Goal: Transaction & Acquisition: Obtain resource

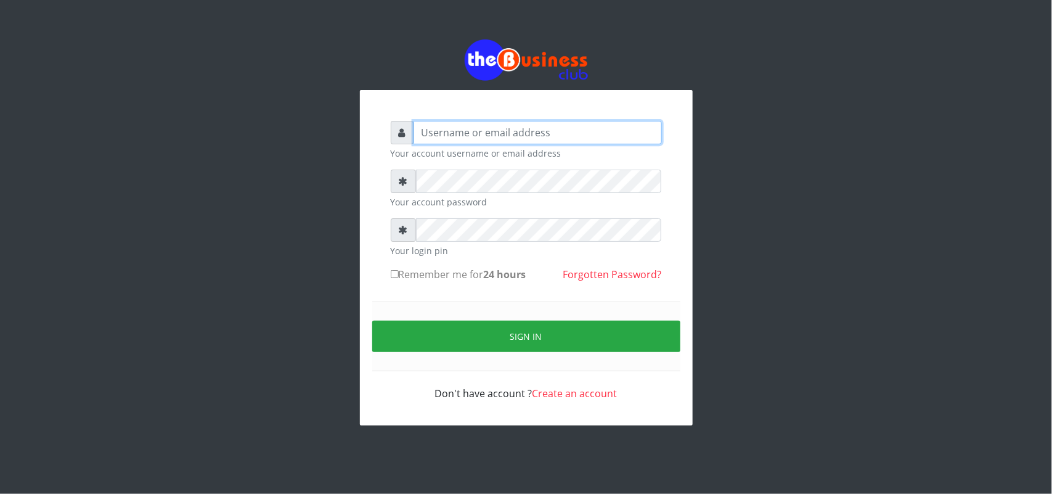
type input "uwa"
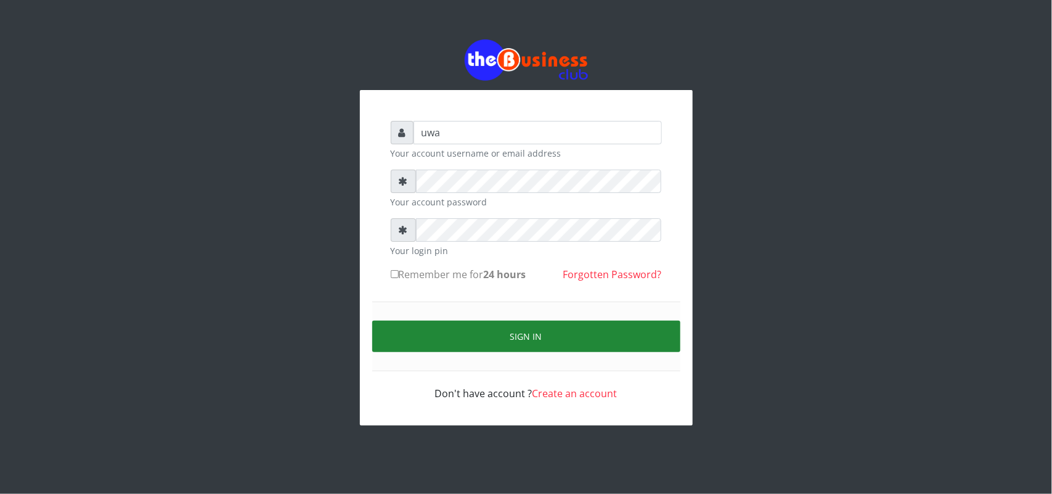
click at [533, 333] on button "Sign in" at bounding box center [526, 335] width 308 height 31
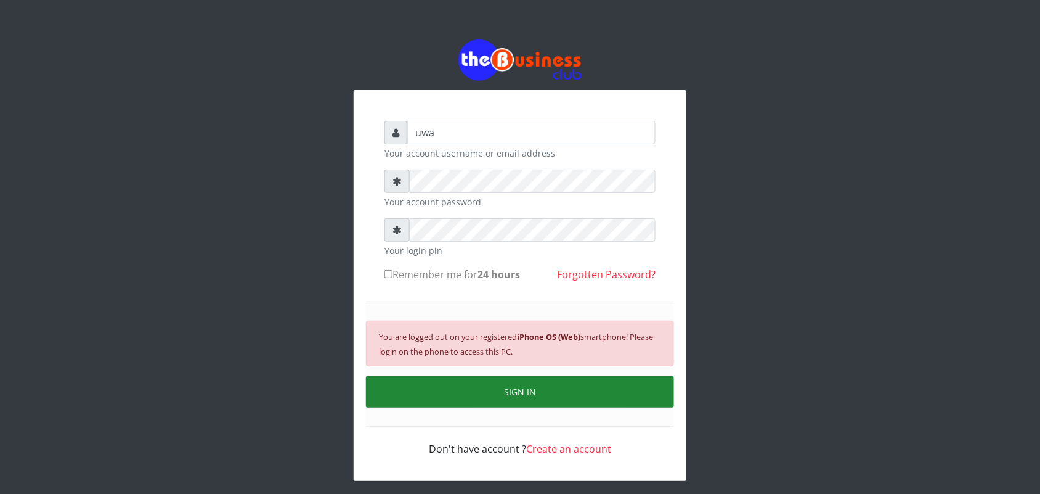
click at [519, 396] on button "SIGN IN" at bounding box center [520, 391] width 308 height 31
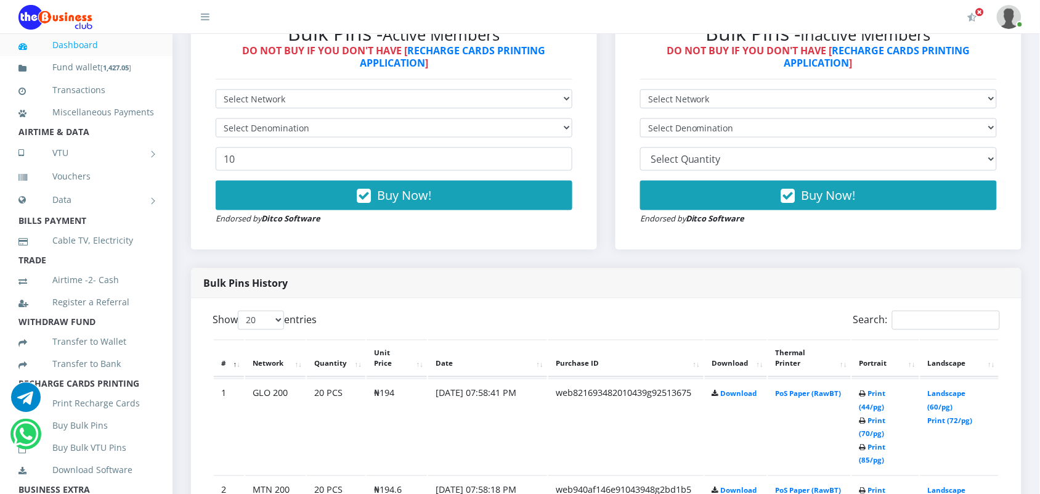
scroll to position [493, 0]
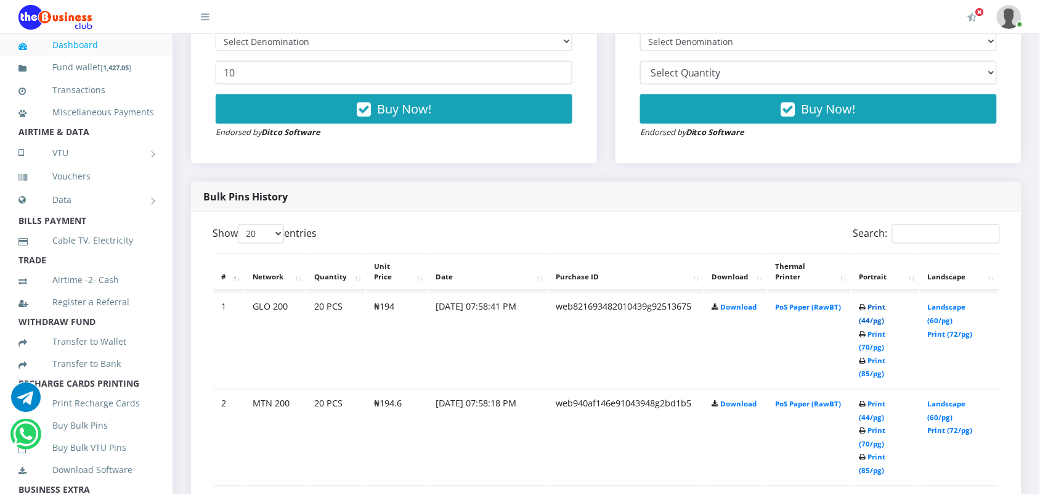
click at [863, 305] on link "Print (44/pg)" at bounding box center [872, 314] width 26 height 23
click at [867, 399] on link "Print (44/pg)" at bounding box center [872, 410] width 26 height 23
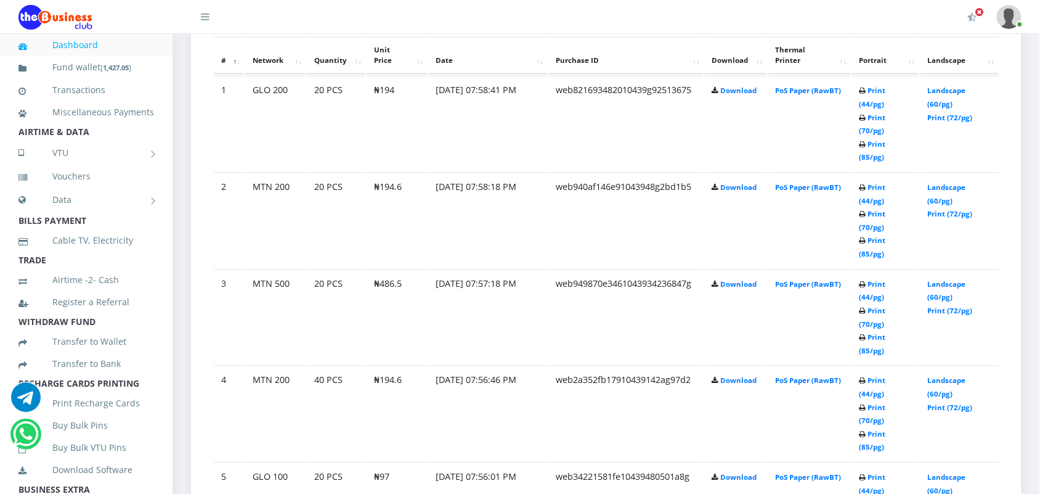
scroll to position [739, 0]
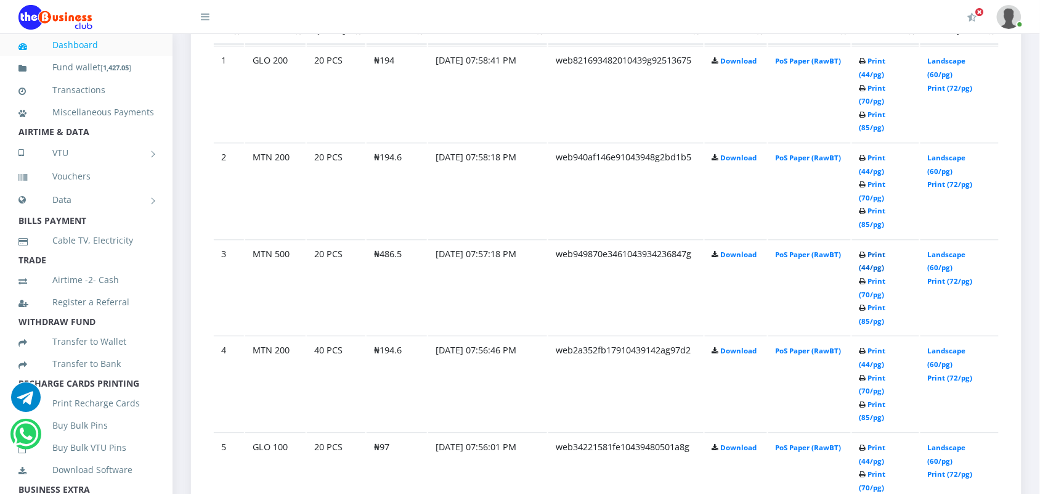
click at [869, 250] on link "Print (44/pg)" at bounding box center [872, 261] width 26 height 23
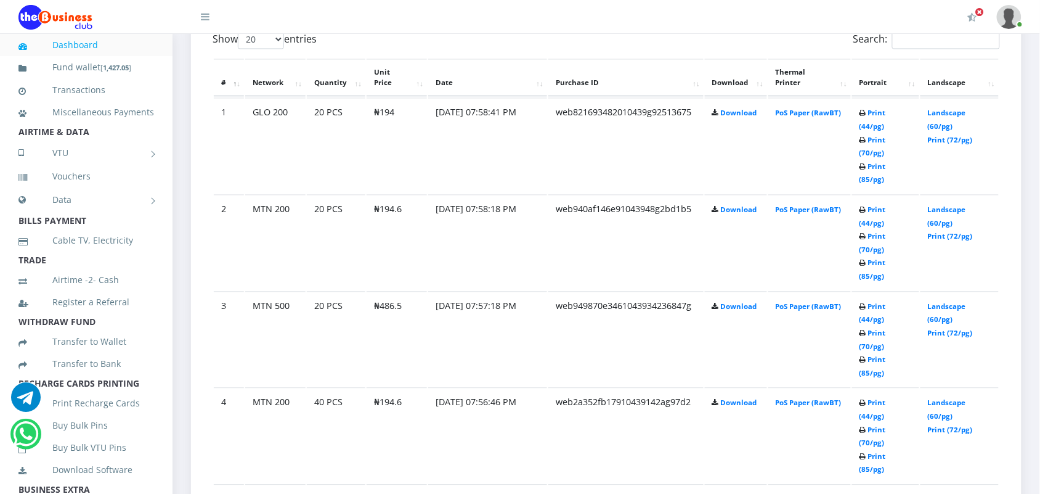
scroll to position [739, 0]
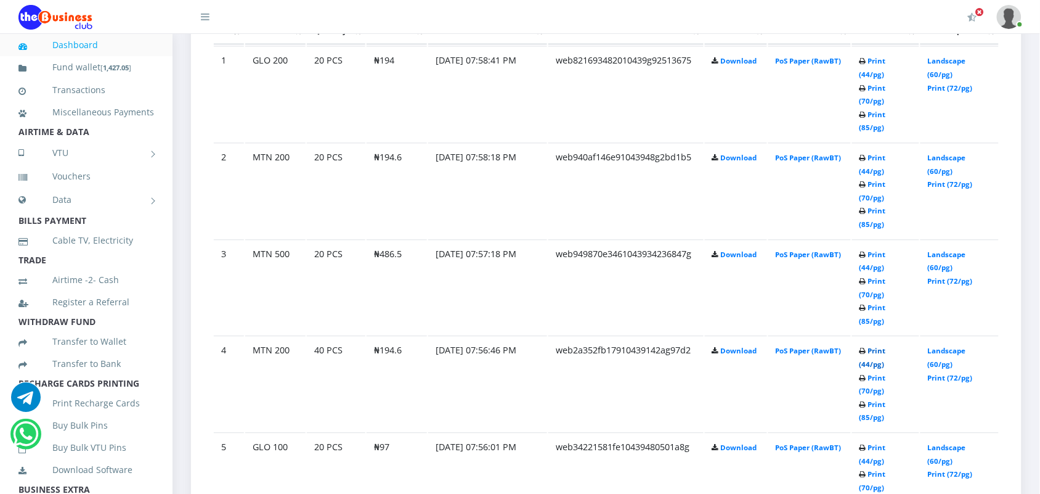
click at [875, 346] on link "Print (44/pg)" at bounding box center [872, 357] width 26 height 23
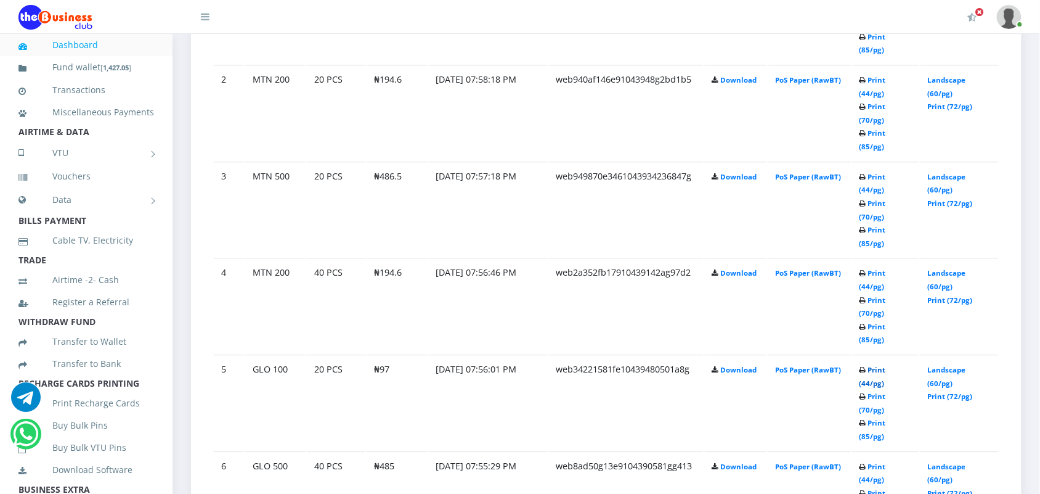
click at [878, 365] on link "Print (44/pg)" at bounding box center [872, 376] width 26 height 23
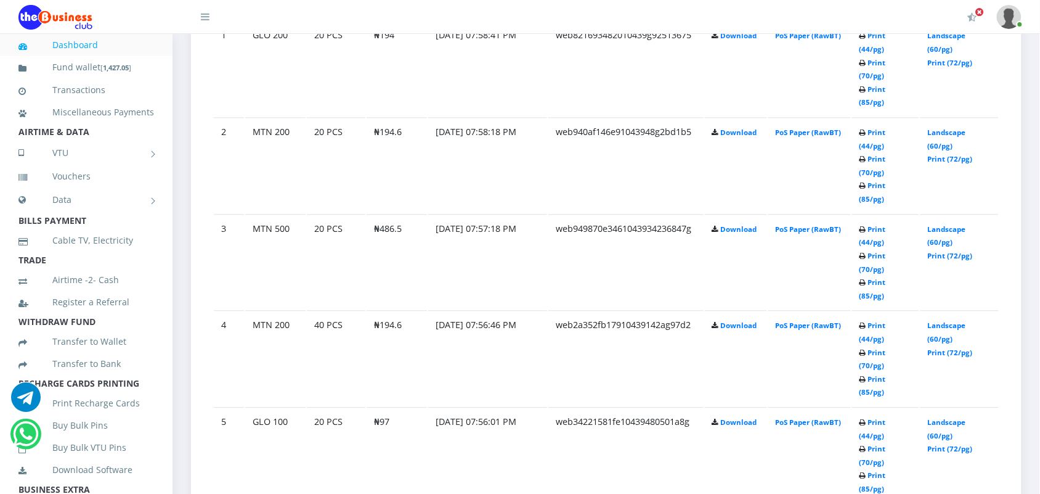
scroll to position [817, 0]
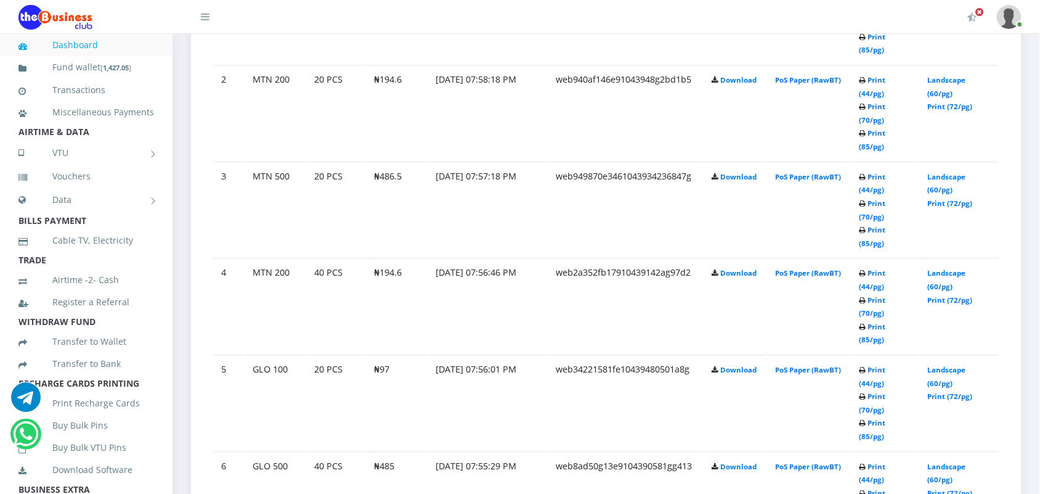
click at [457, 160] on td "[DATE] 07:55:29 PM" at bounding box center [487, 112] width 119 height 95
click at [869, 461] on link "Print (44/pg)" at bounding box center [872, 472] width 26 height 23
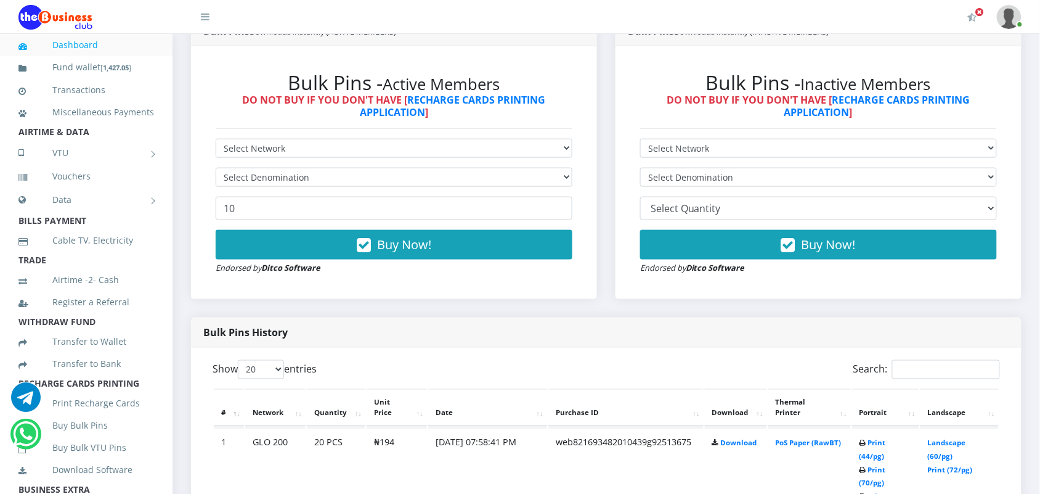
scroll to position [355, 0]
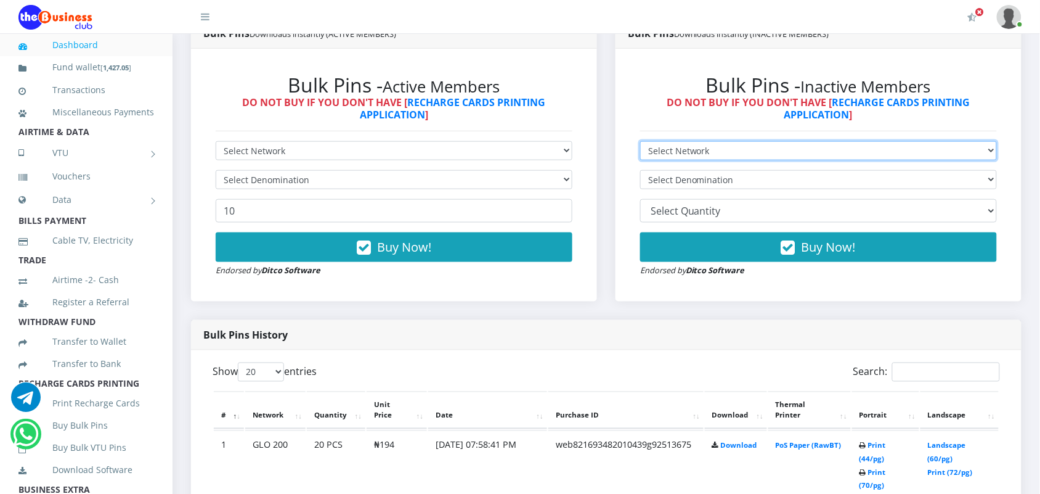
click at [759, 149] on select "Select Network MTN Globacom 9Mobile Airtel" at bounding box center [818, 150] width 357 height 19
click at [640, 141] on select "Select Network MTN Globacom 9Mobile Airtel" at bounding box center [818, 150] width 357 height 19
click at [755, 147] on select "Select Network MTN Globacom 9Mobile Airtel" at bounding box center [818, 150] width 357 height 19
select select "MTN"
click at [640, 141] on select "Select Network MTN Globacom 9Mobile Airtel" at bounding box center [818, 150] width 357 height 19
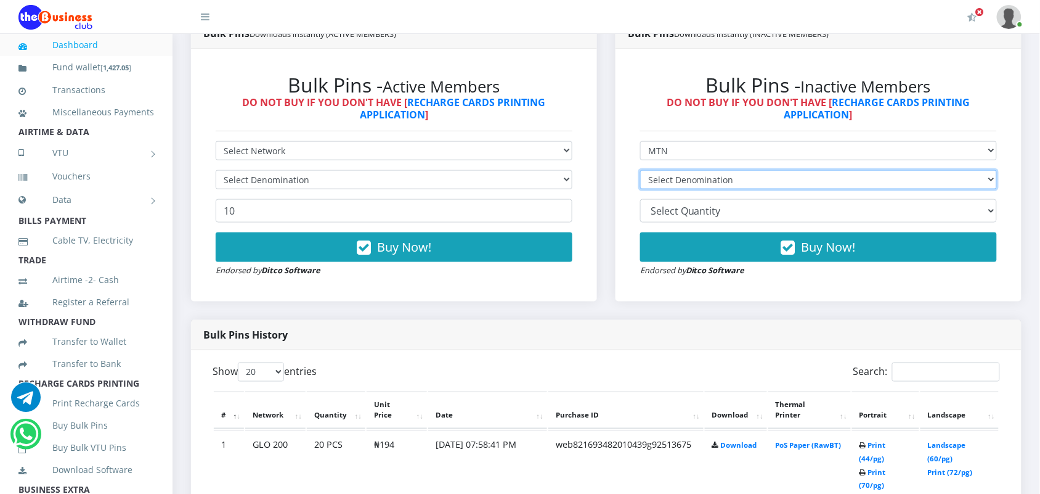
click at [752, 176] on select "Select Denomination MTN NGN100 - ₦97.30 MTN NGN200 - ₦194.60 MTN NGN400 - ₦389.…" at bounding box center [818, 179] width 357 height 19
select select "97.3-100"
click at [640, 170] on select "Select Denomination MTN NGN100 - ₦97.30 MTN NGN200 - ₦194.60 MTN NGN400 - ₦389.…" at bounding box center [818, 179] width 357 height 19
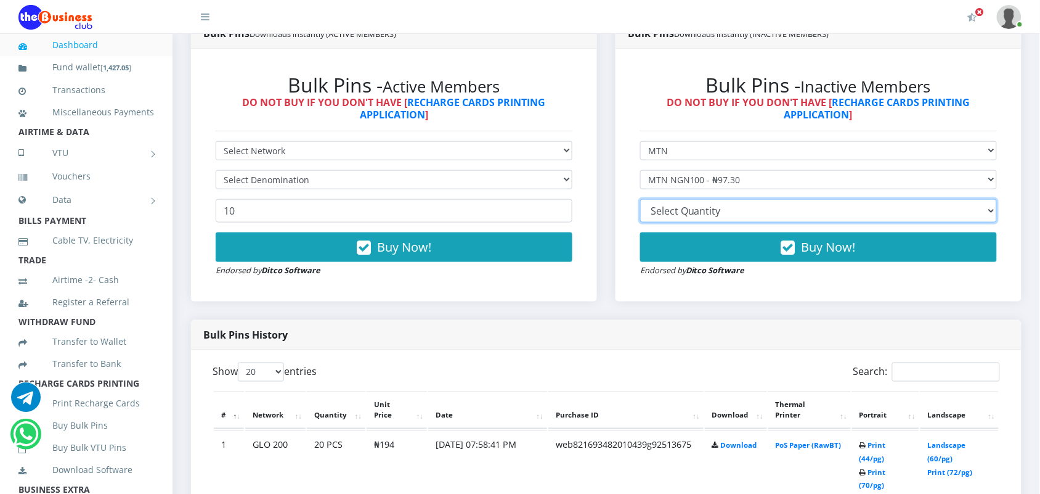
click at [755, 207] on select "10 20 30 40 44 (Online Printing, Portrait) 60 (Online Printing, Landscape) 70 (…" at bounding box center [818, 210] width 357 height 23
select select "10"
click at [640, 199] on select "10 20 30 40 44 (Online Printing, Portrait) 60 (Online Printing, Landscape) 70 (…" at bounding box center [818, 210] width 357 height 23
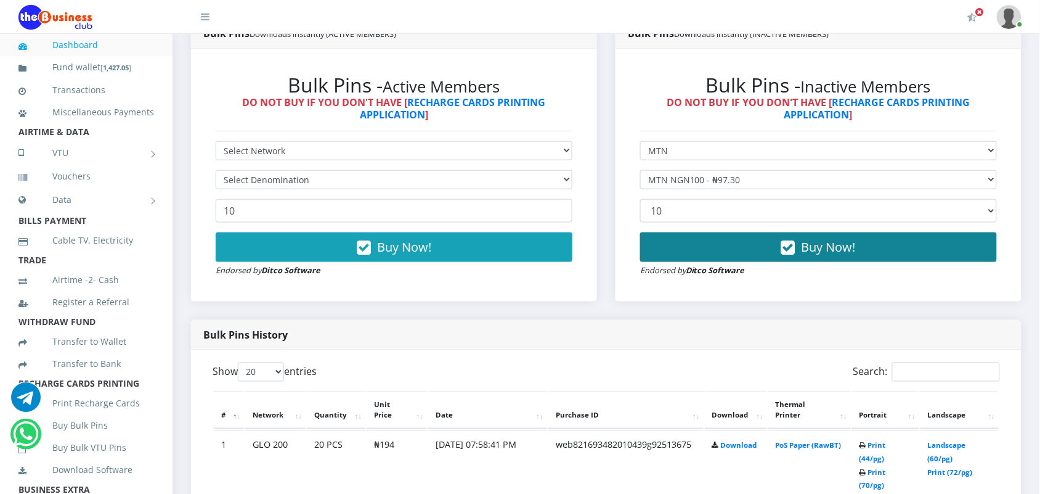
click at [789, 248] on icon "button" at bounding box center [788, 248] width 14 height 12
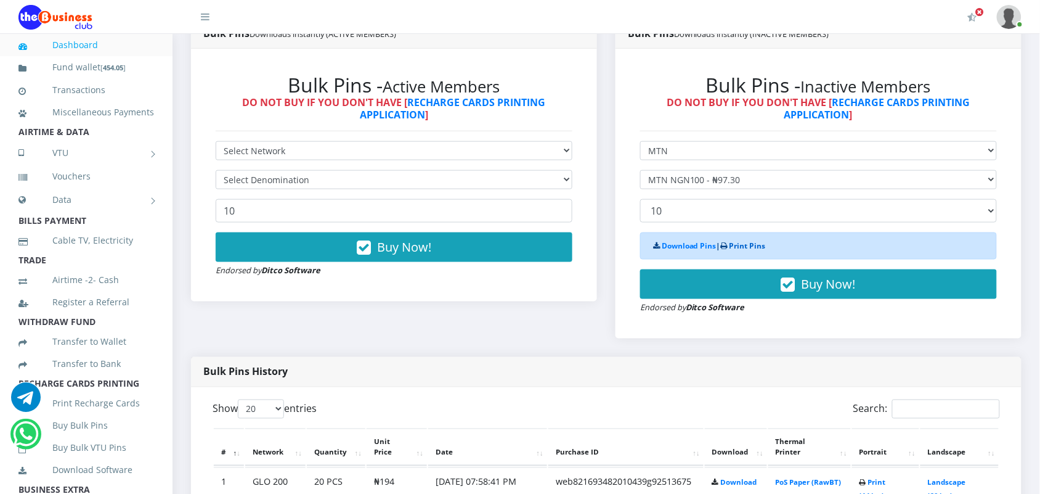
click at [742, 247] on link "Print Pins" at bounding box center [747, 245] width 36 height 10
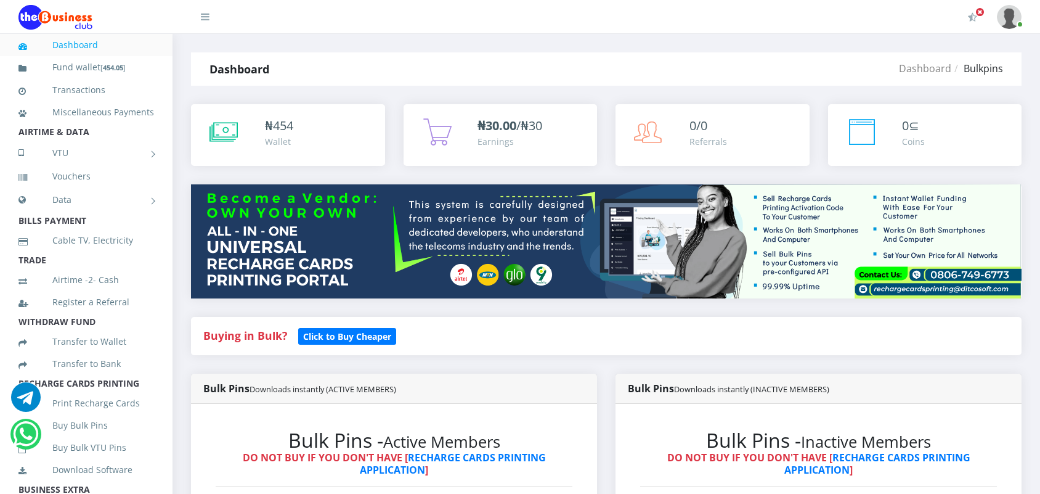
select select "MTN"
select select "10"
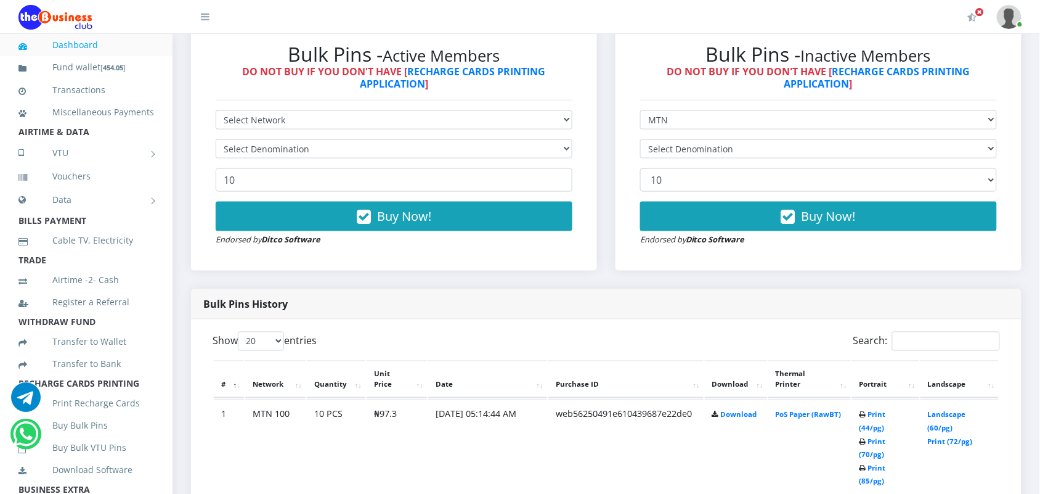
scroll to position [416, 0]
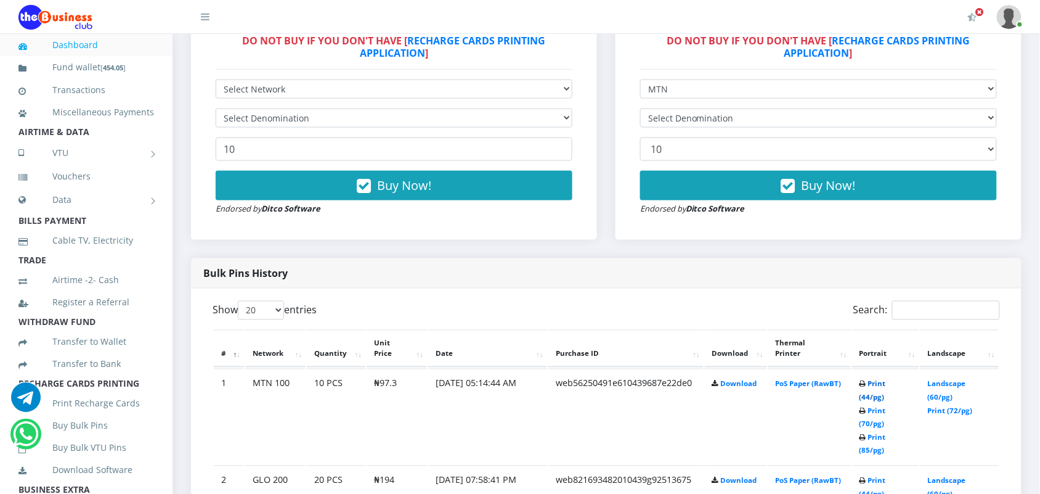
click at [869, 383] on link "Print (44/pg)" at bounding box center [872, 390] width 26 height 23
